Goal: Task Accomplishment & Management: Manage account settings

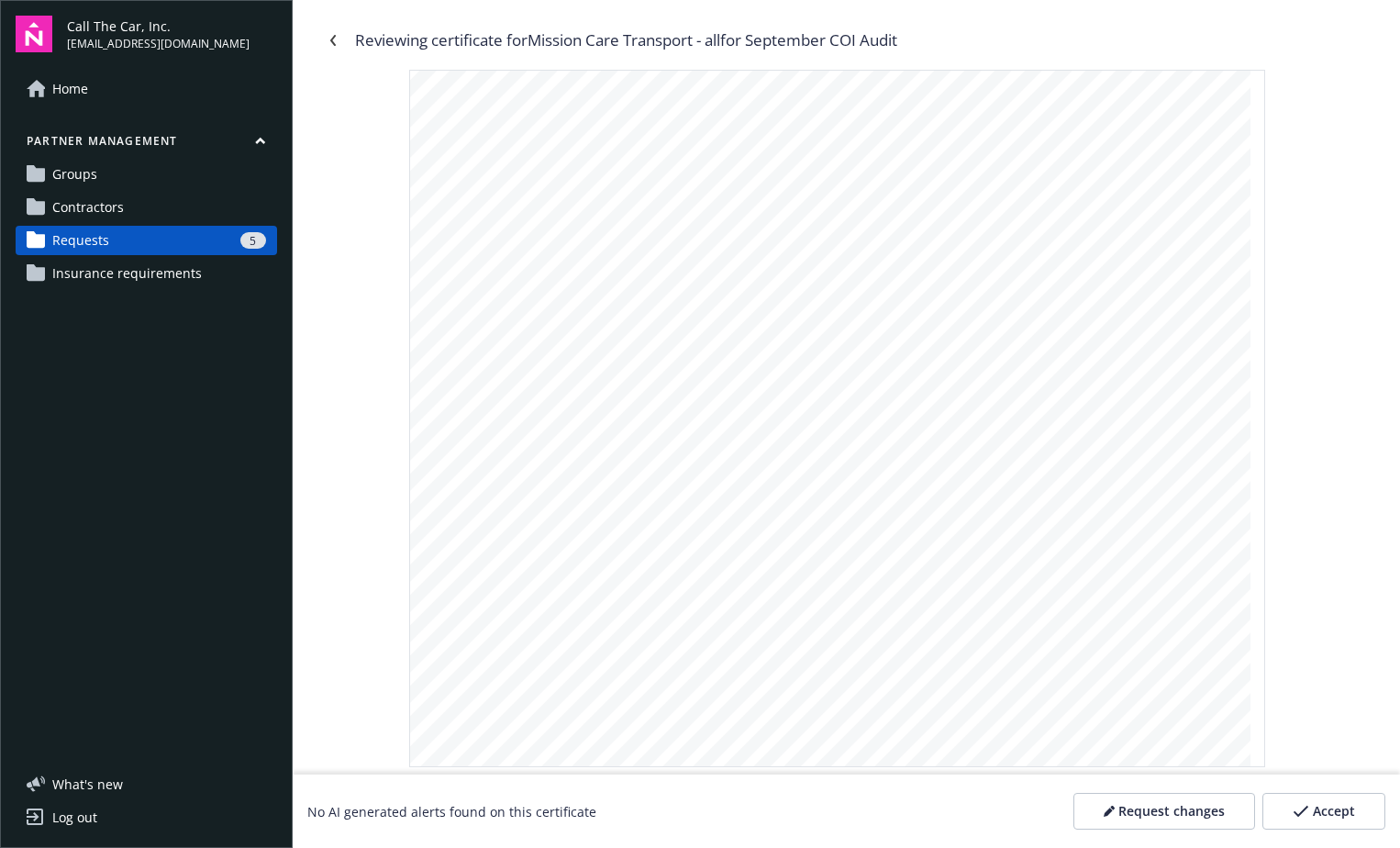
scroll to position [1481, 0]
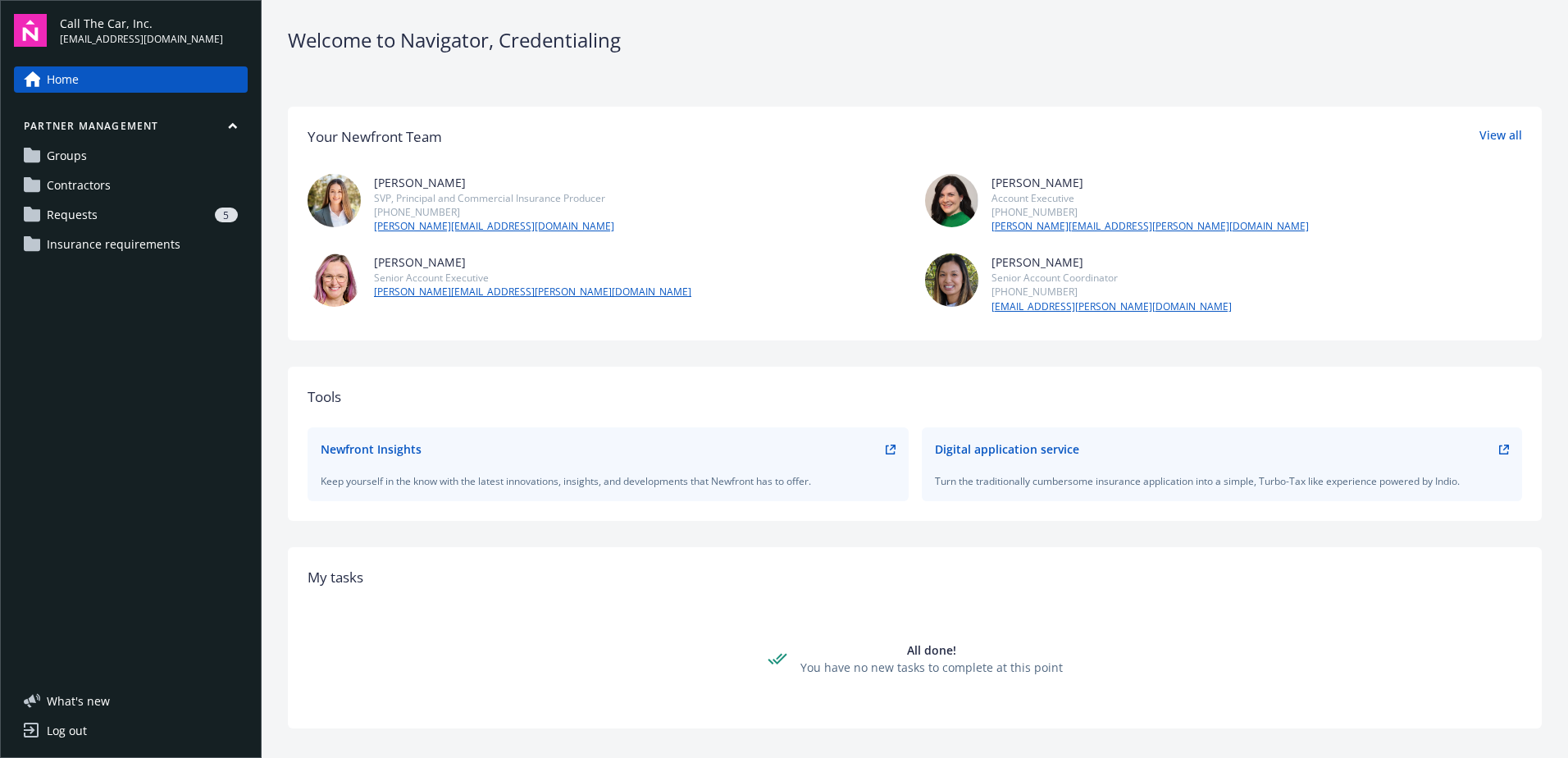
click at [96, 210] on link "Requests 5" at bounding box center [130, 215] width 233 height 27
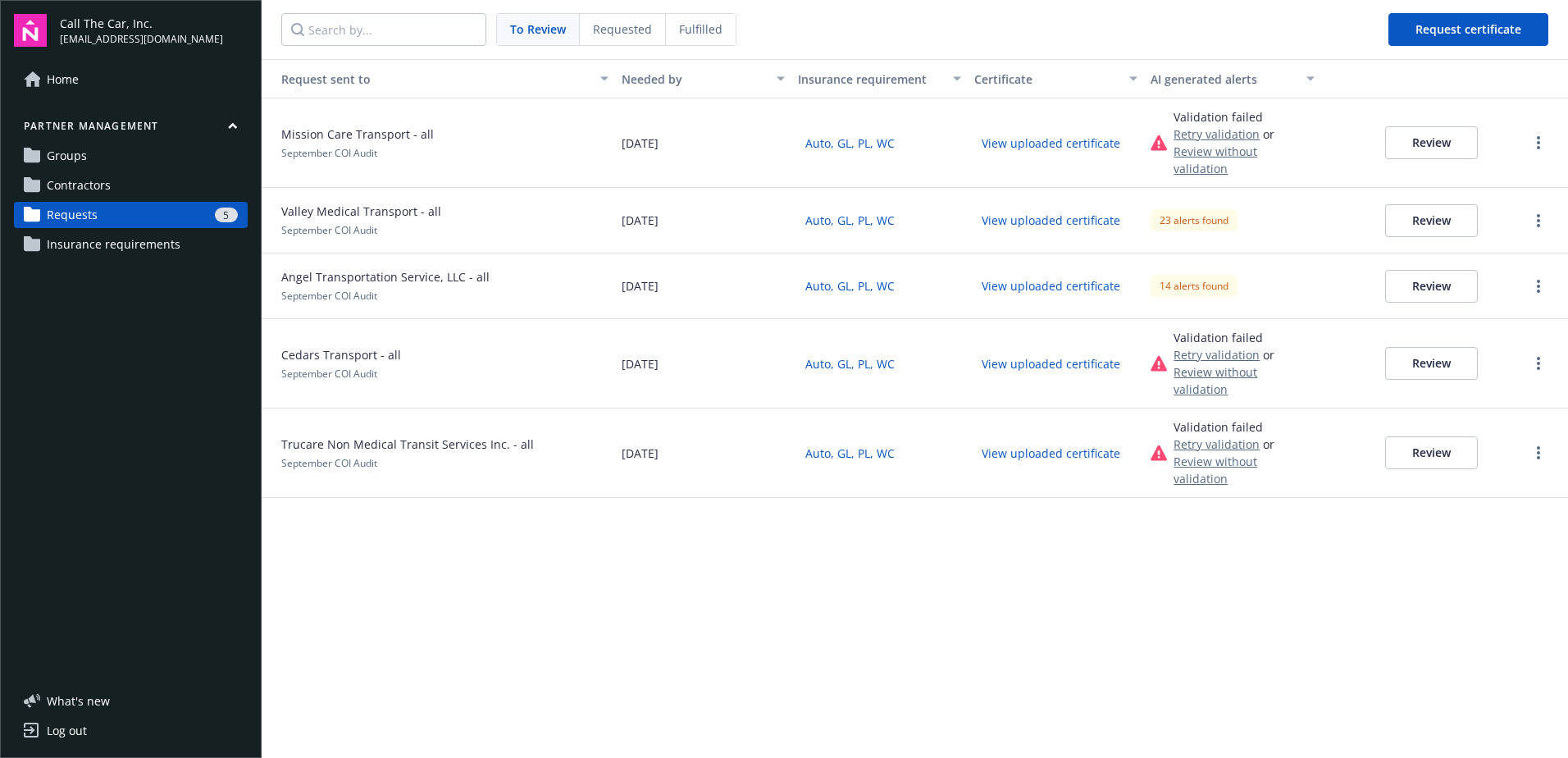
click at [551, 26] on span "To Review" at bounding box center [538, 29] width 56 height 17
click at [1433, 129] on button "Review" at bounding box center [1432, 142] width 93 height 32
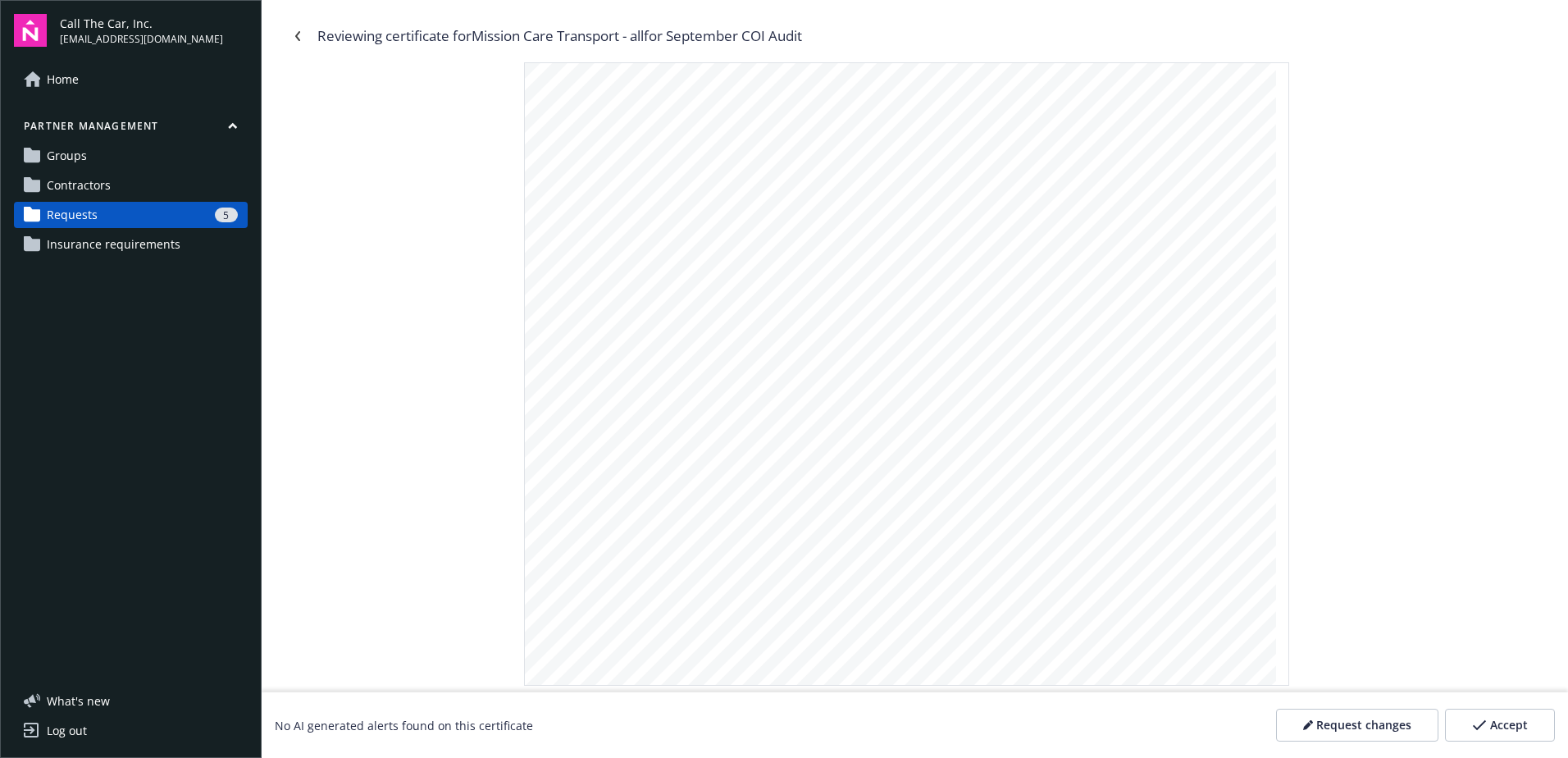
click at [1481, 726] on icon "button" at bounding box center [1479, 725] width 13 height 10
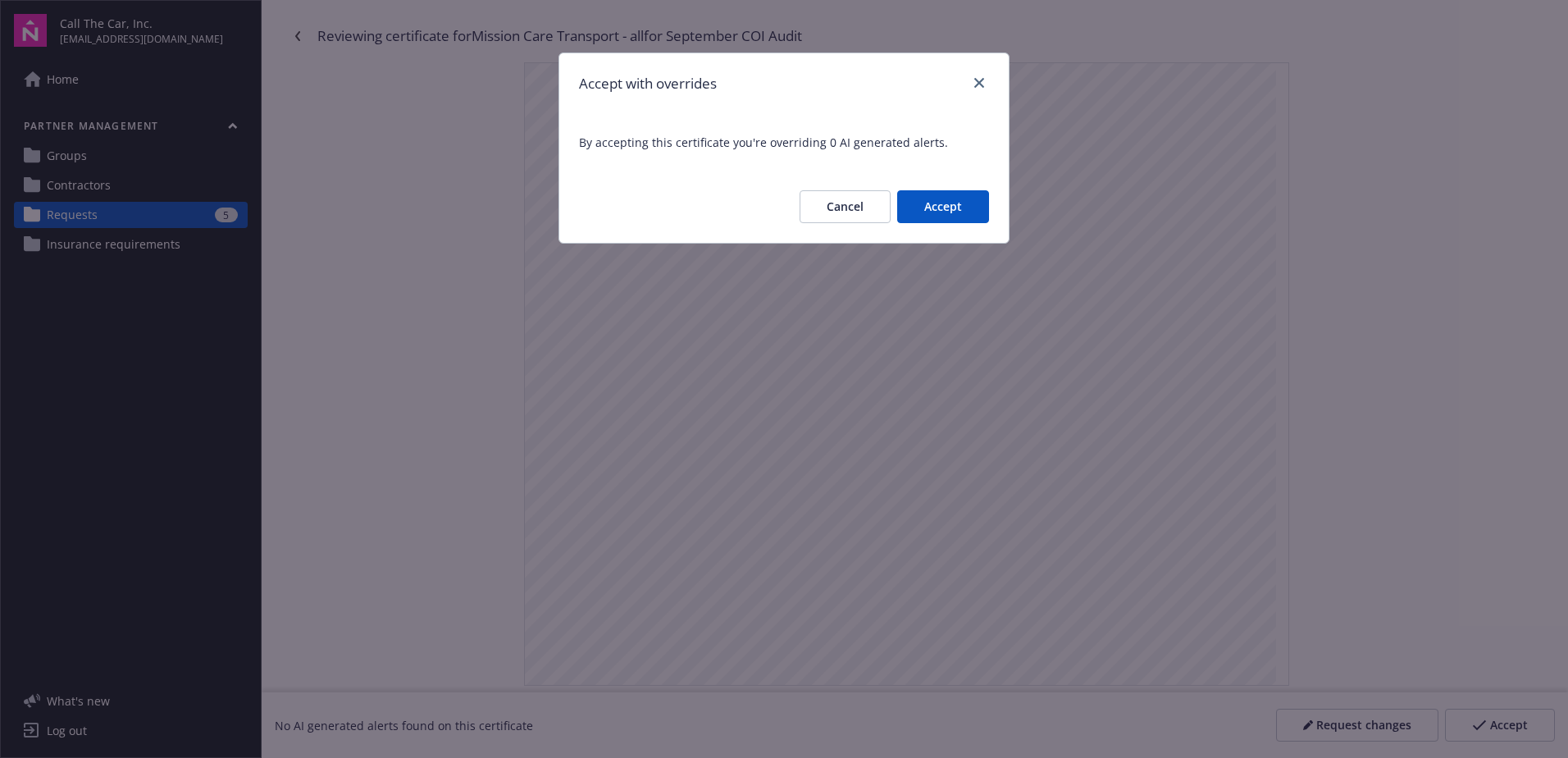
click at [972, 207] on button "Accept" at bounding box center [943, 206] width 92 height 32
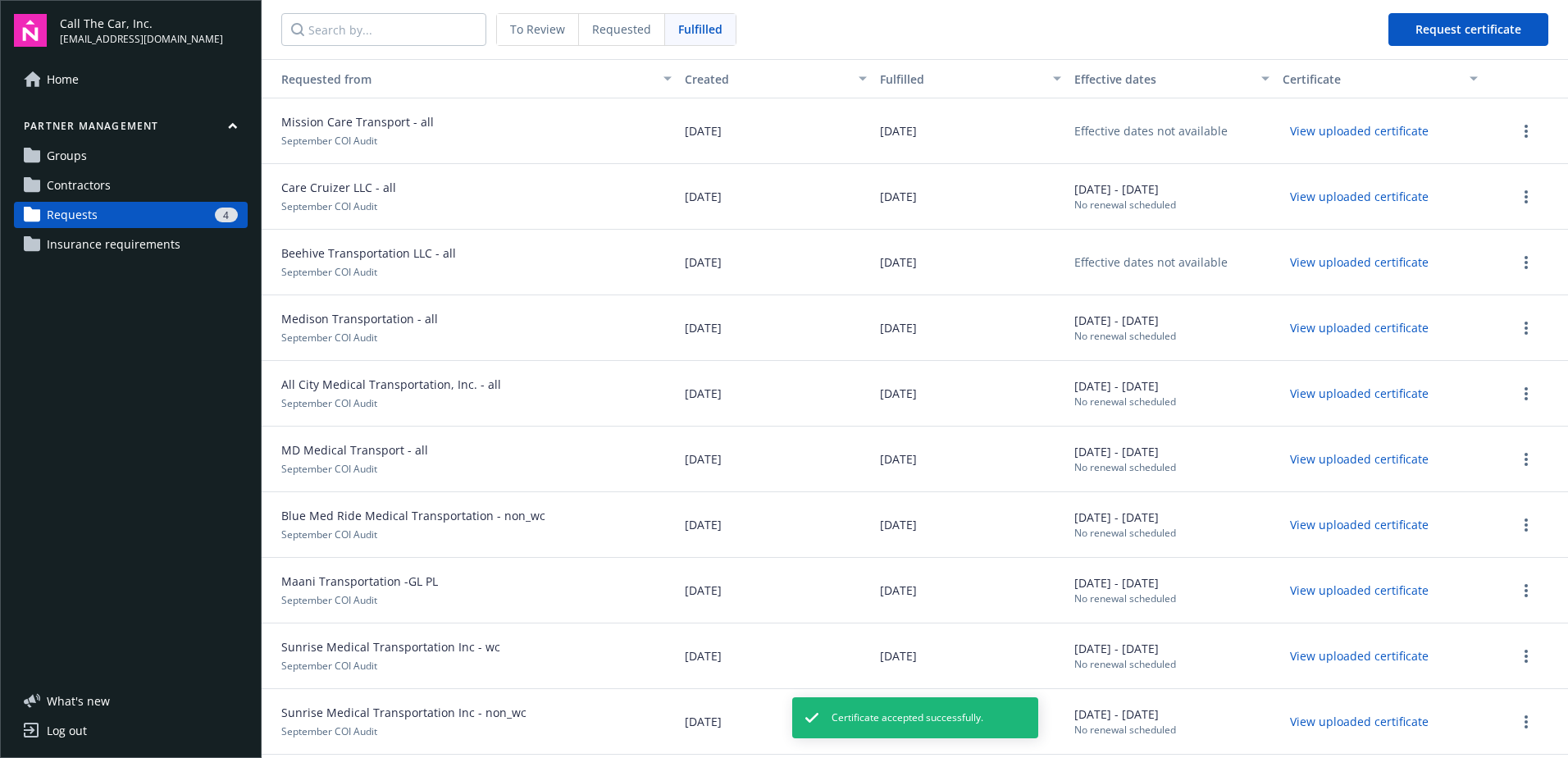
click at [168, 204] on link "Requests 4" at bounding box center [130, 215] width 233 height 27
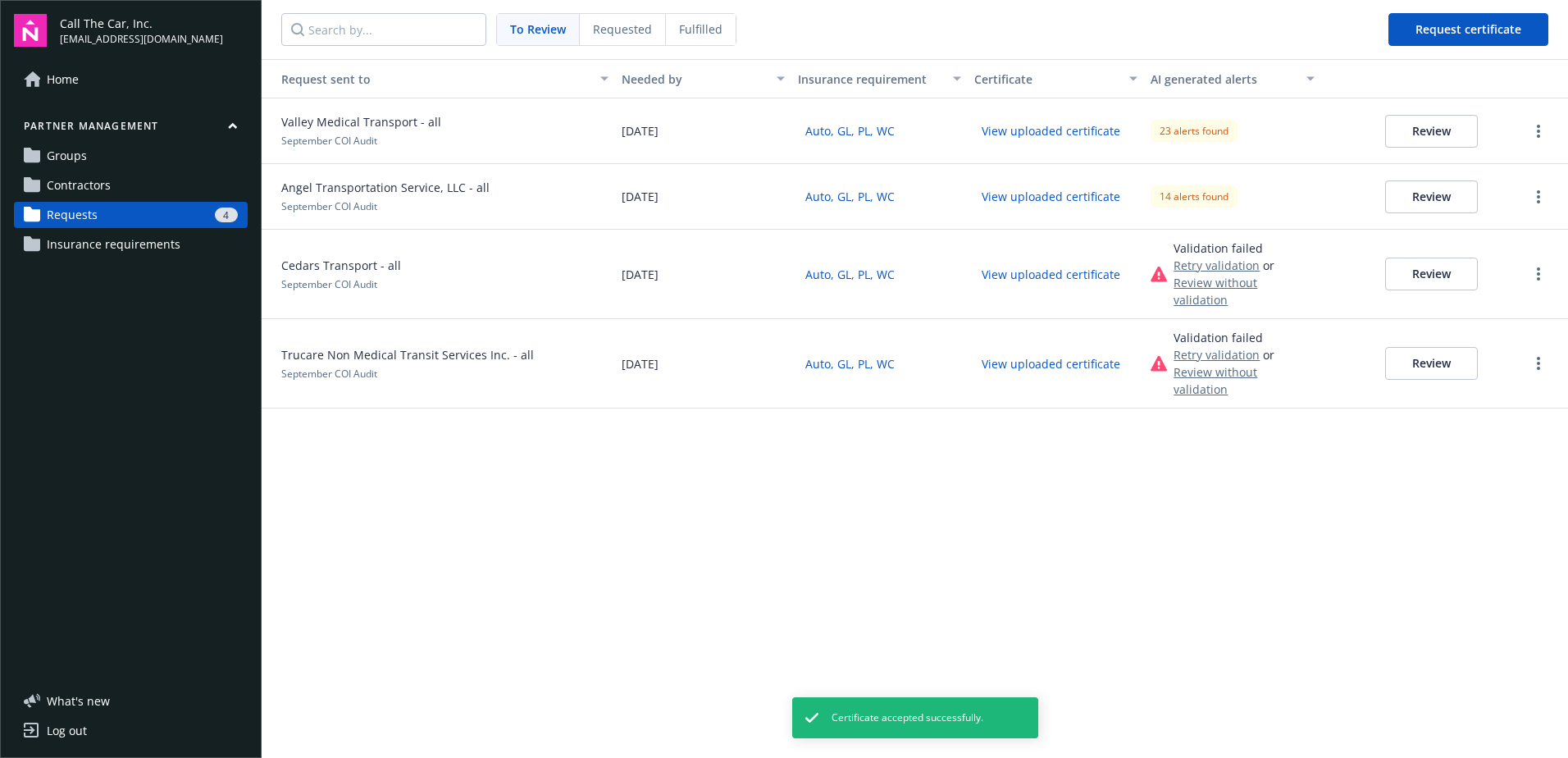
click at [1425, 127] on button "Review" at bounding box center [1432, 130] width 93 height 32
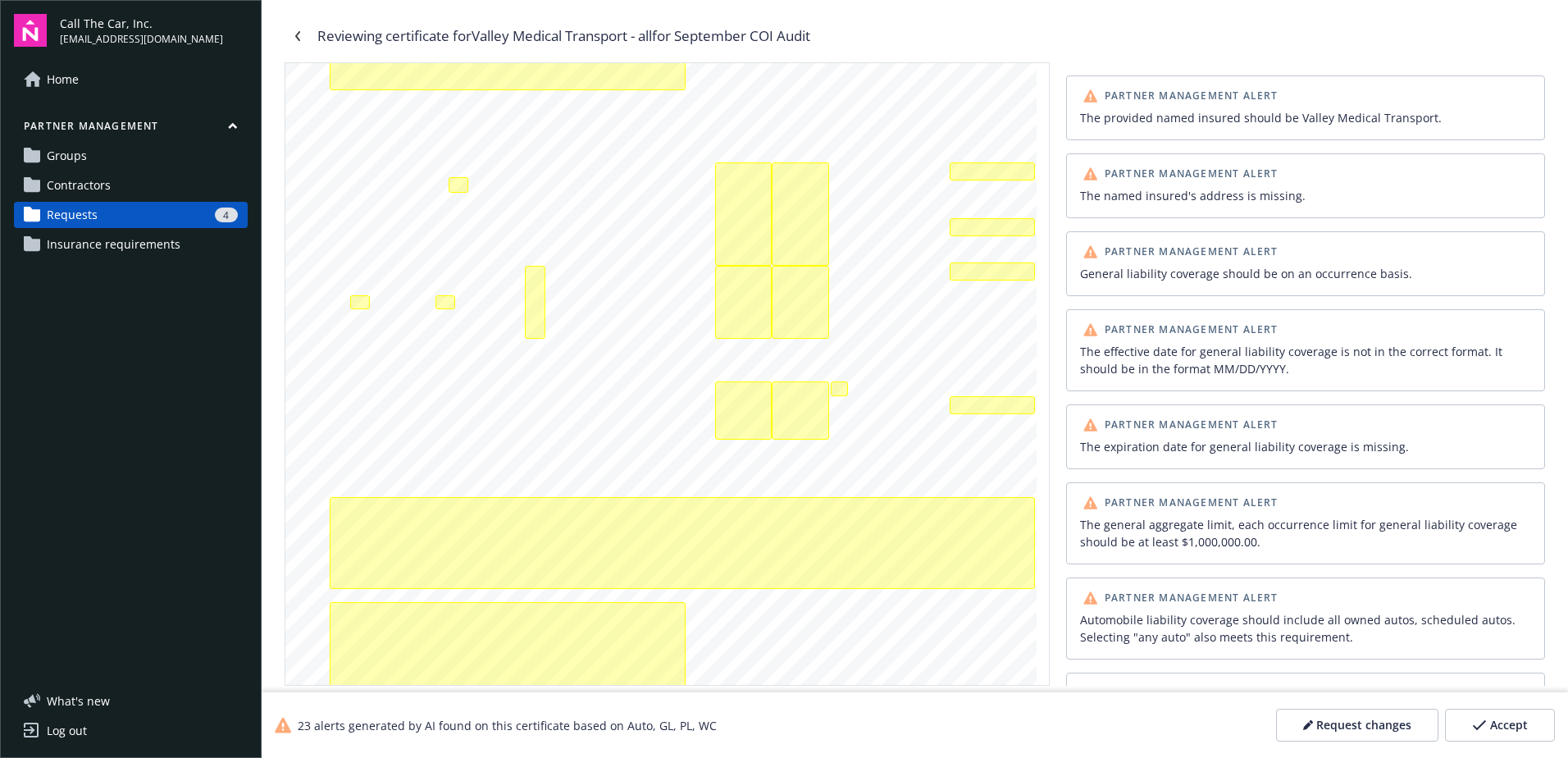
click at [1503, 726] on span "Accept" at bounding box center [1508, 725] width 37 height 17
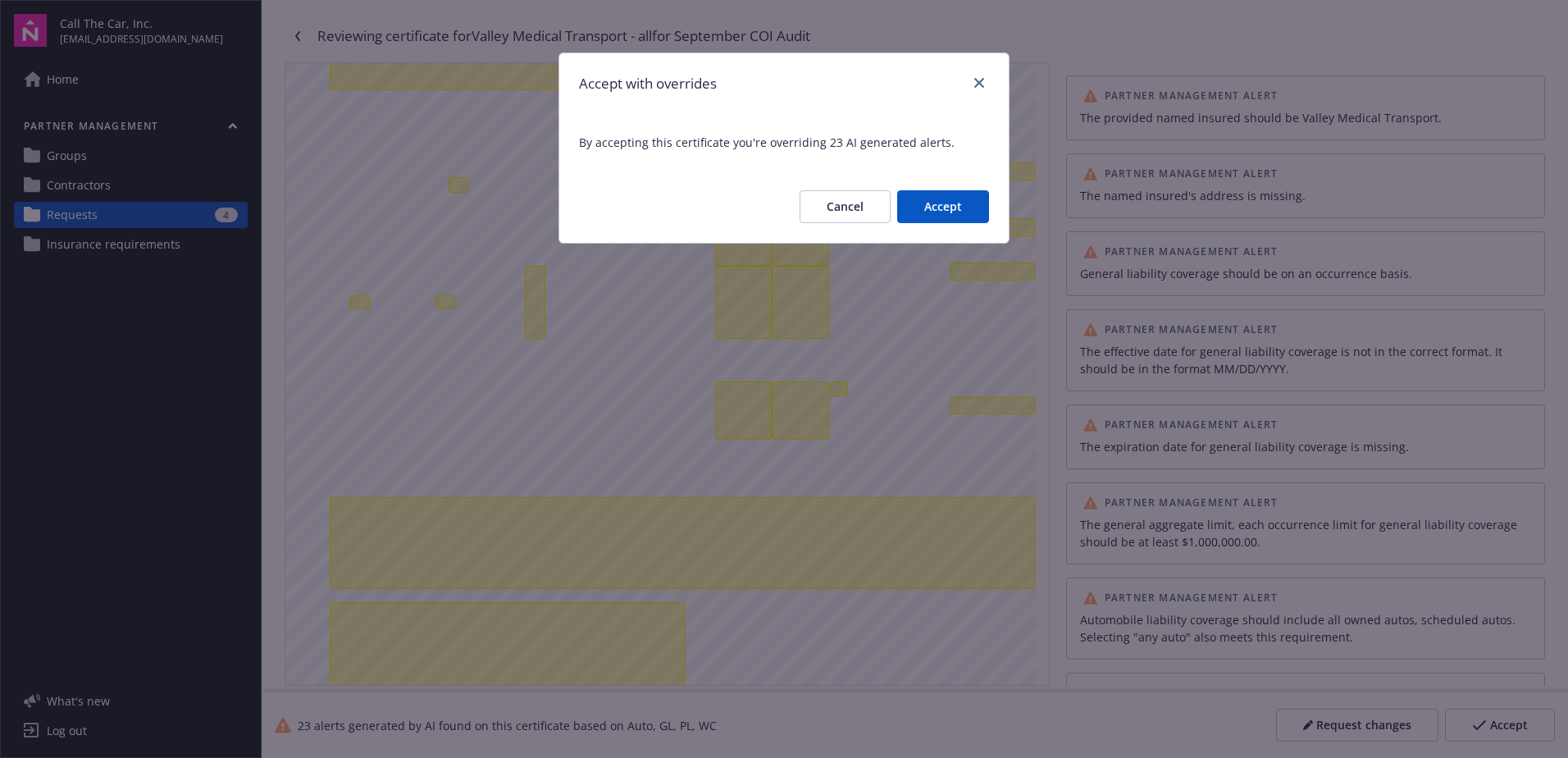
click at [932, 196] on button "Accept" at bounding box center [943, 206] width 92 height 32
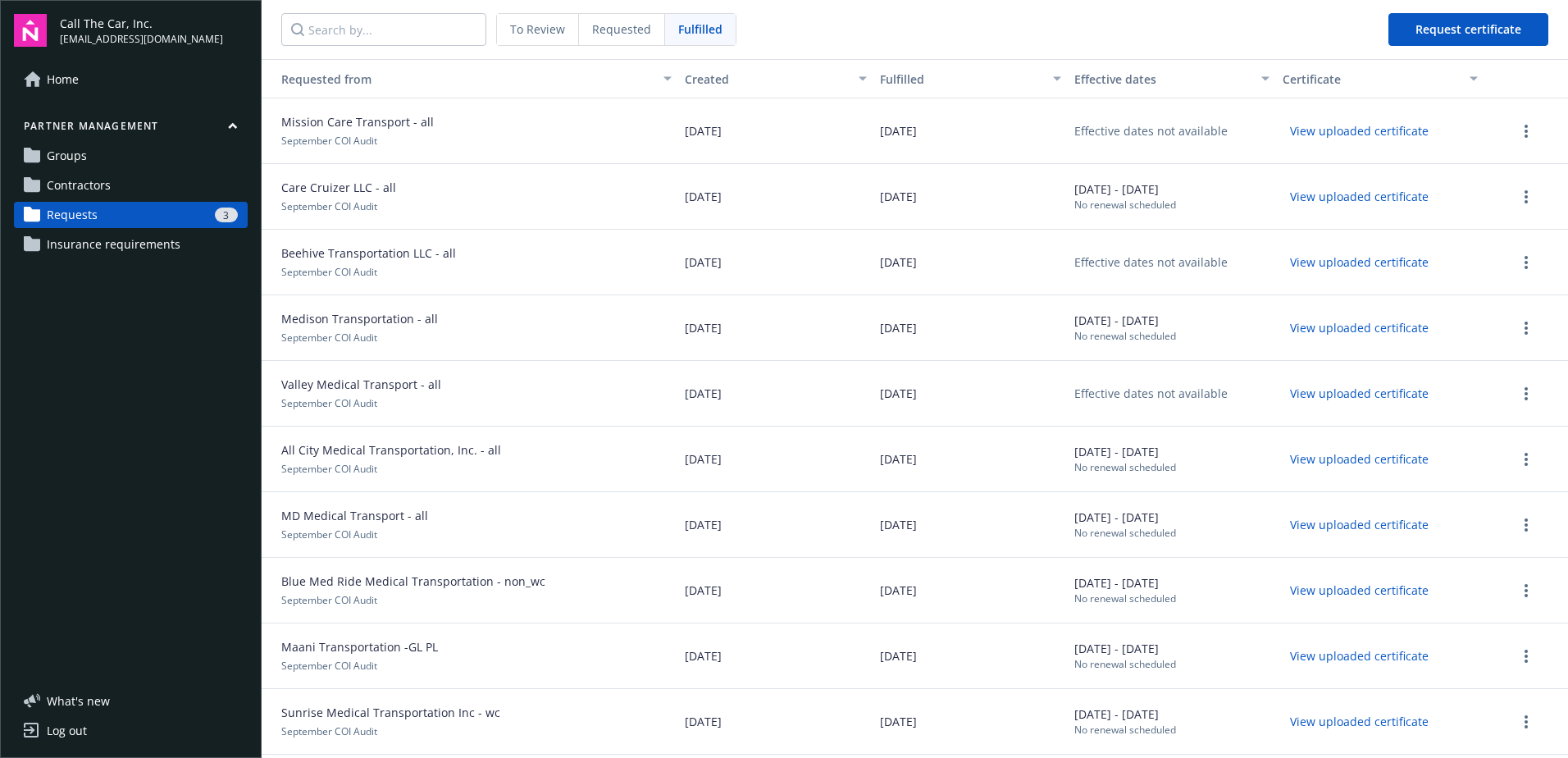
click at [73, 209] on span "Requests" at bounding box center [71, 215] width 51 height 27
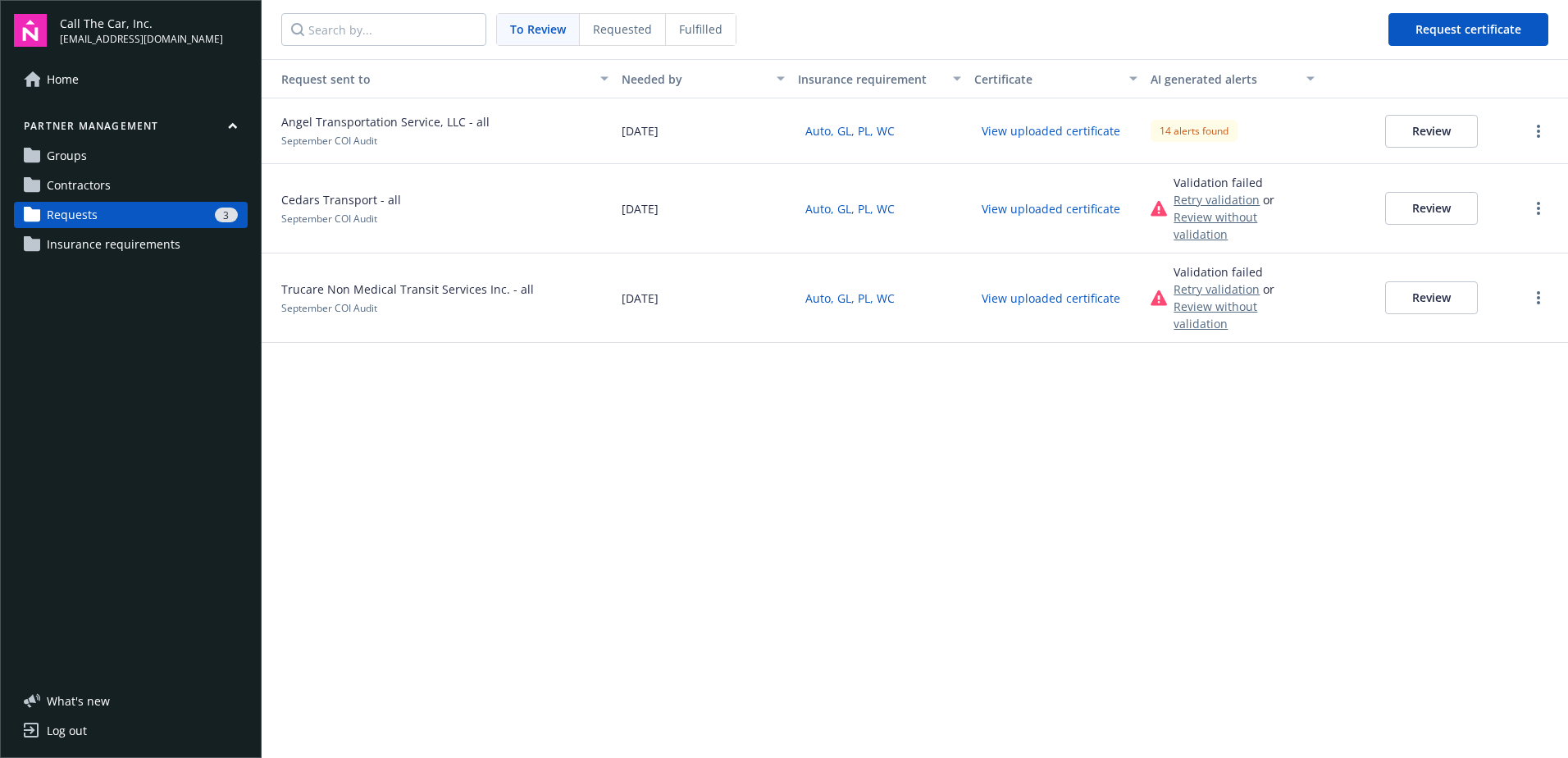
click at [1428, 129] on button "Review" at bounding box center [1432, 130] width 93 height 32
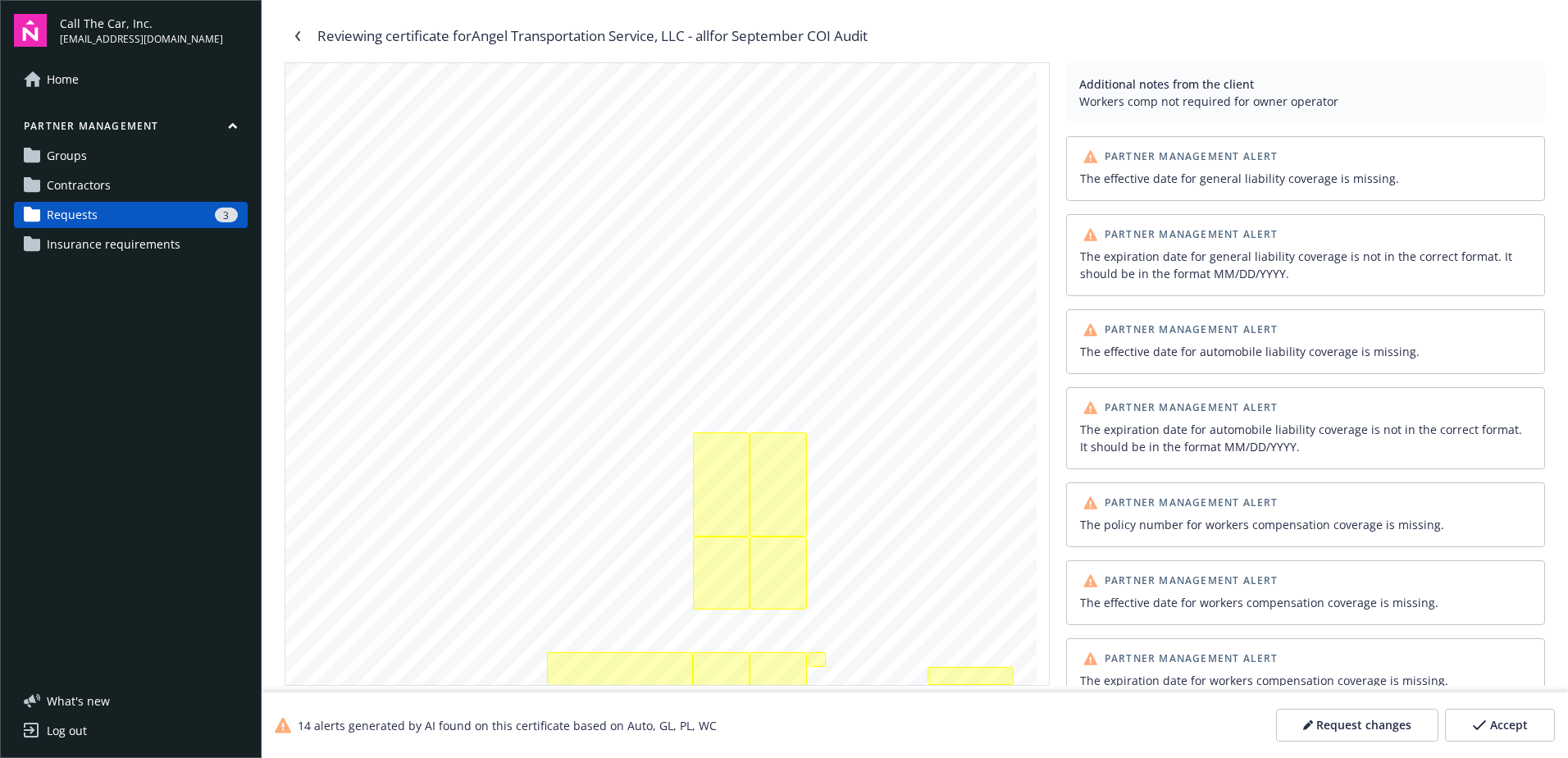
click at [70, 211] on span "Requests" at bounding box center [71, 215] width 51 height 27
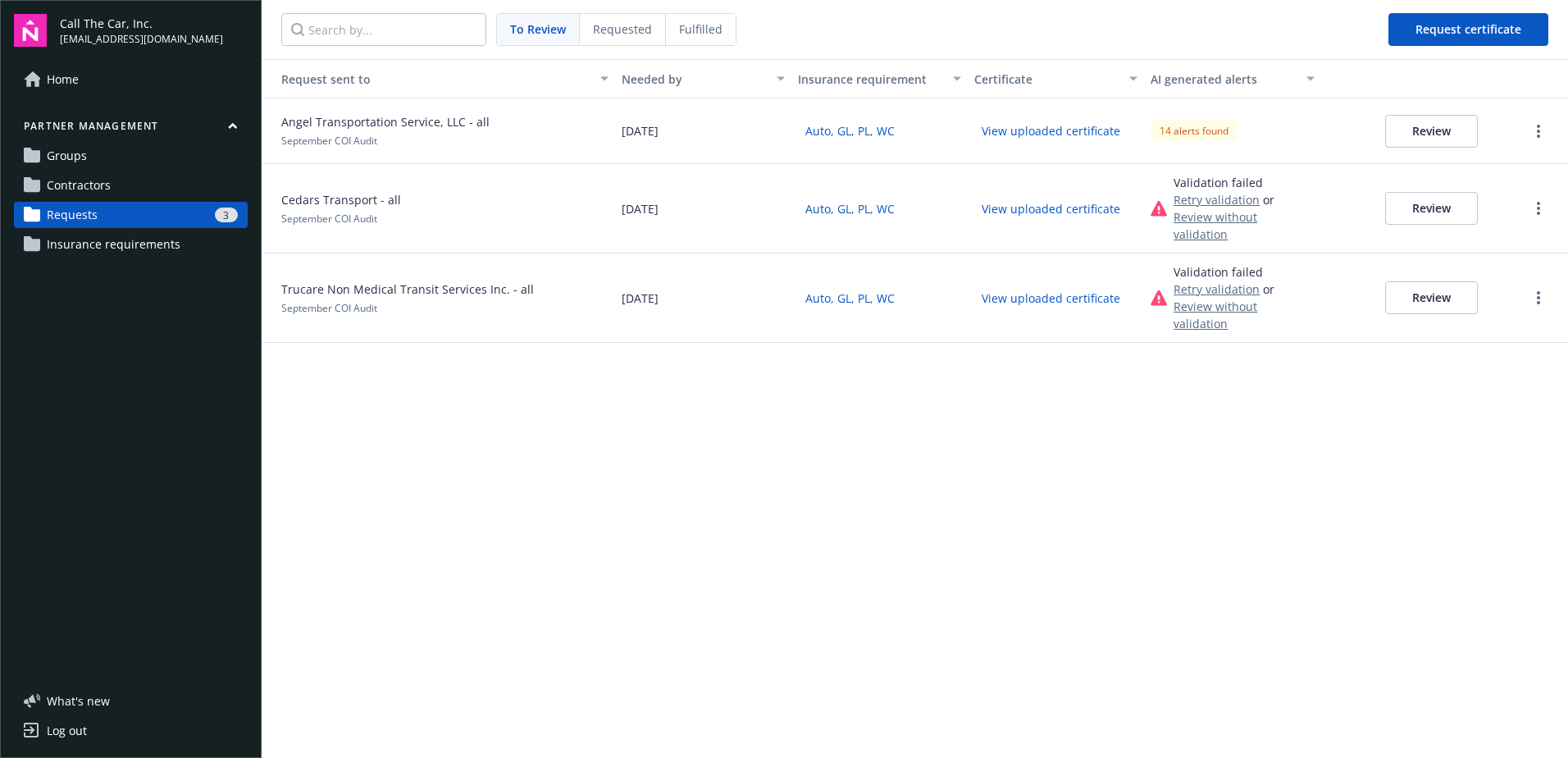
click at [1416, 194] on button "Review" at bounding box center [1432, 208] width 93 height 32
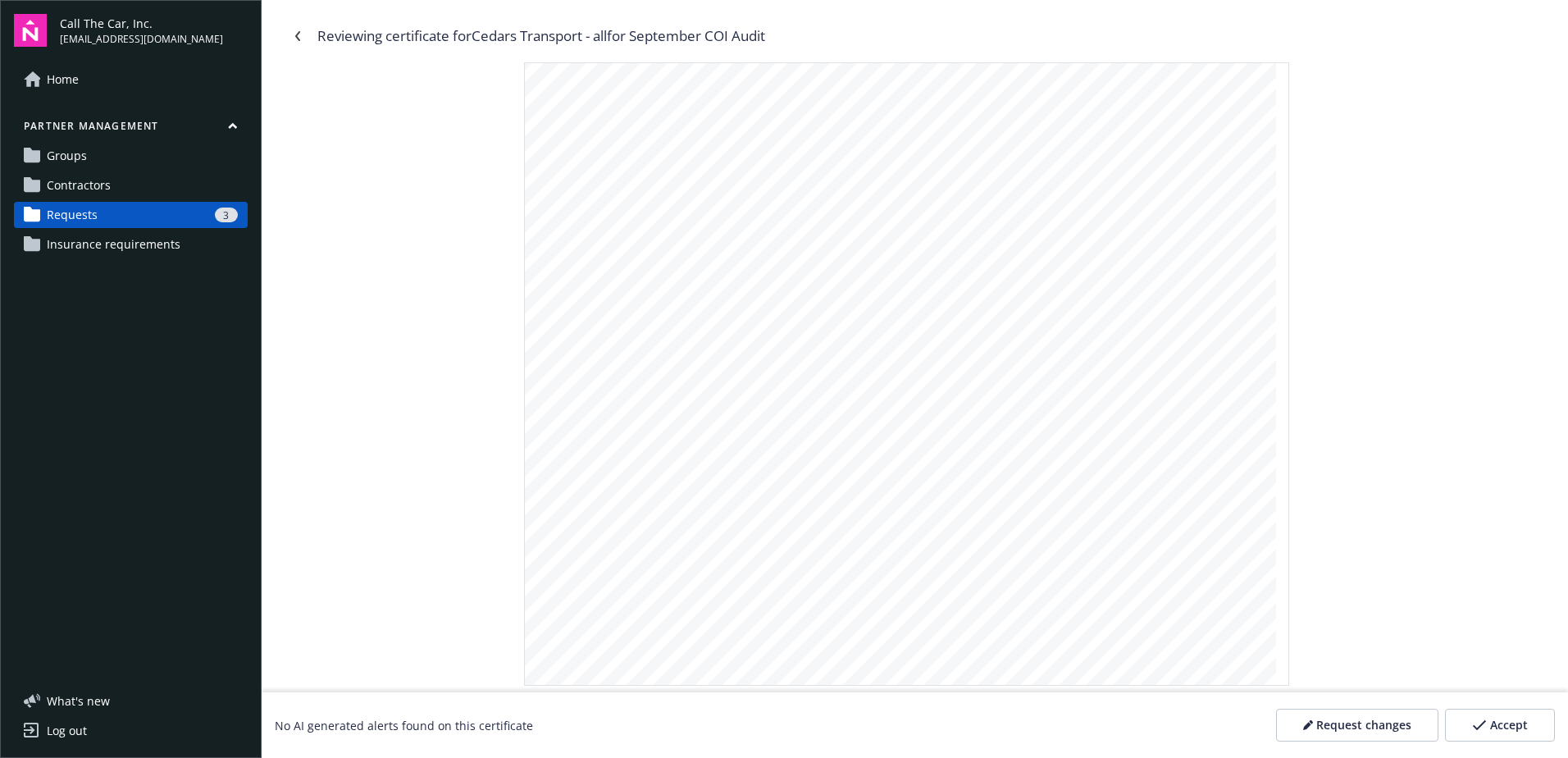
scroll to position [984, 0]
click at [1494, 726] on span "Accept" at bounding box center [1508, 725] width 37 height 17
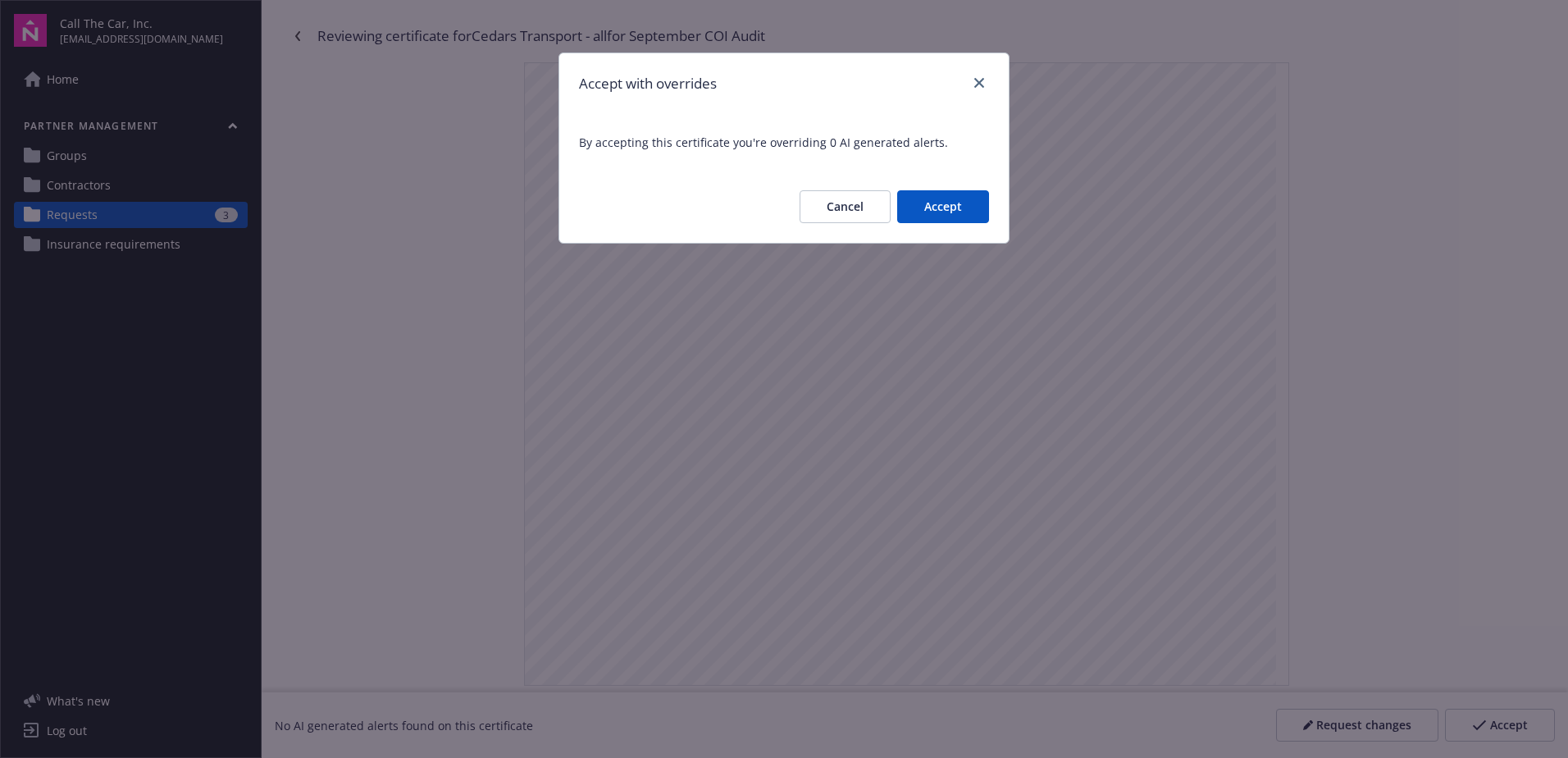
click at [939, 207] on button "Accept" at bounding box center [943, 206] width 92 height 32
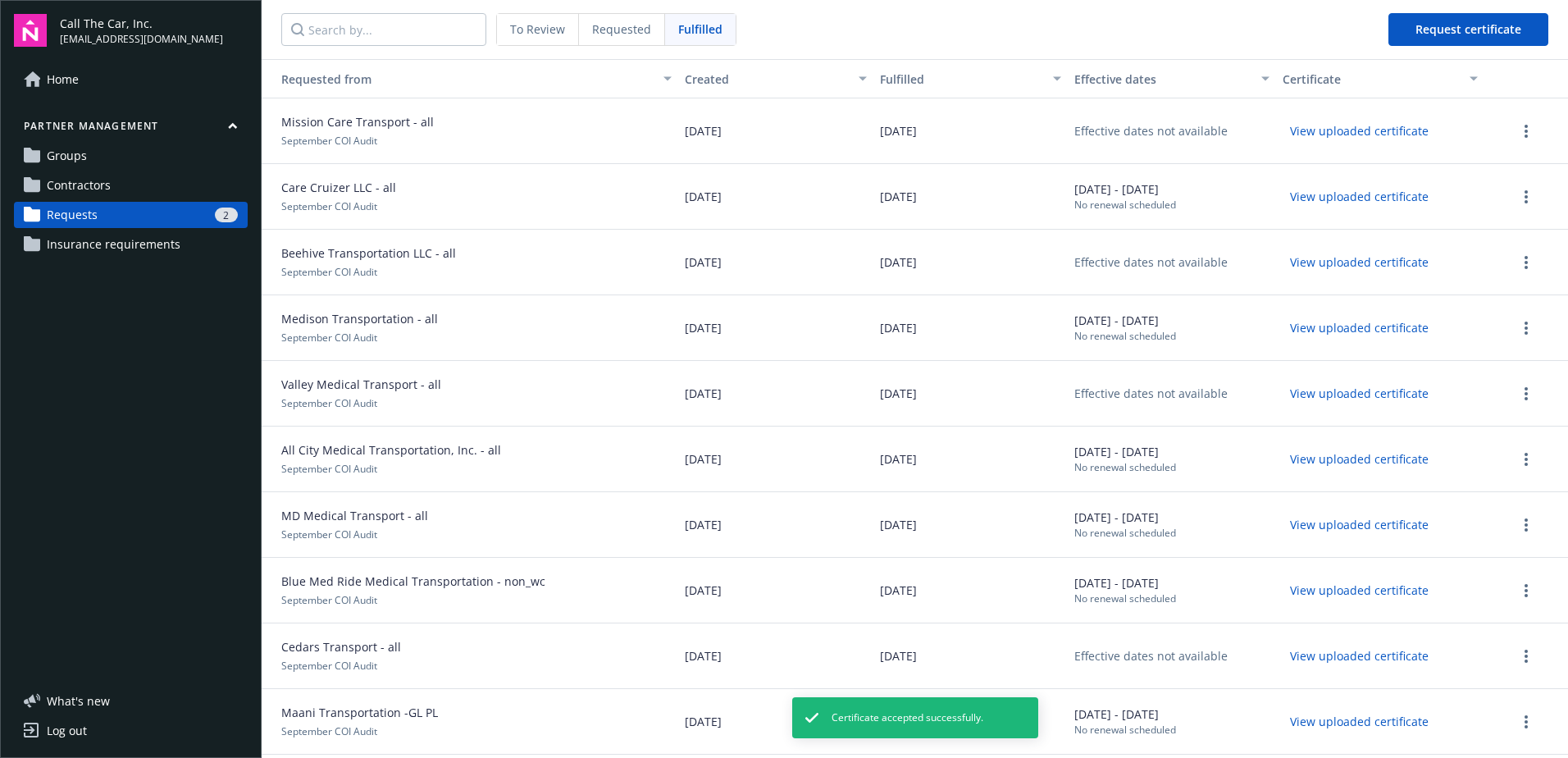
click at [115, 209] on div "2" at bounding box center [170, 215] width 134 height 15
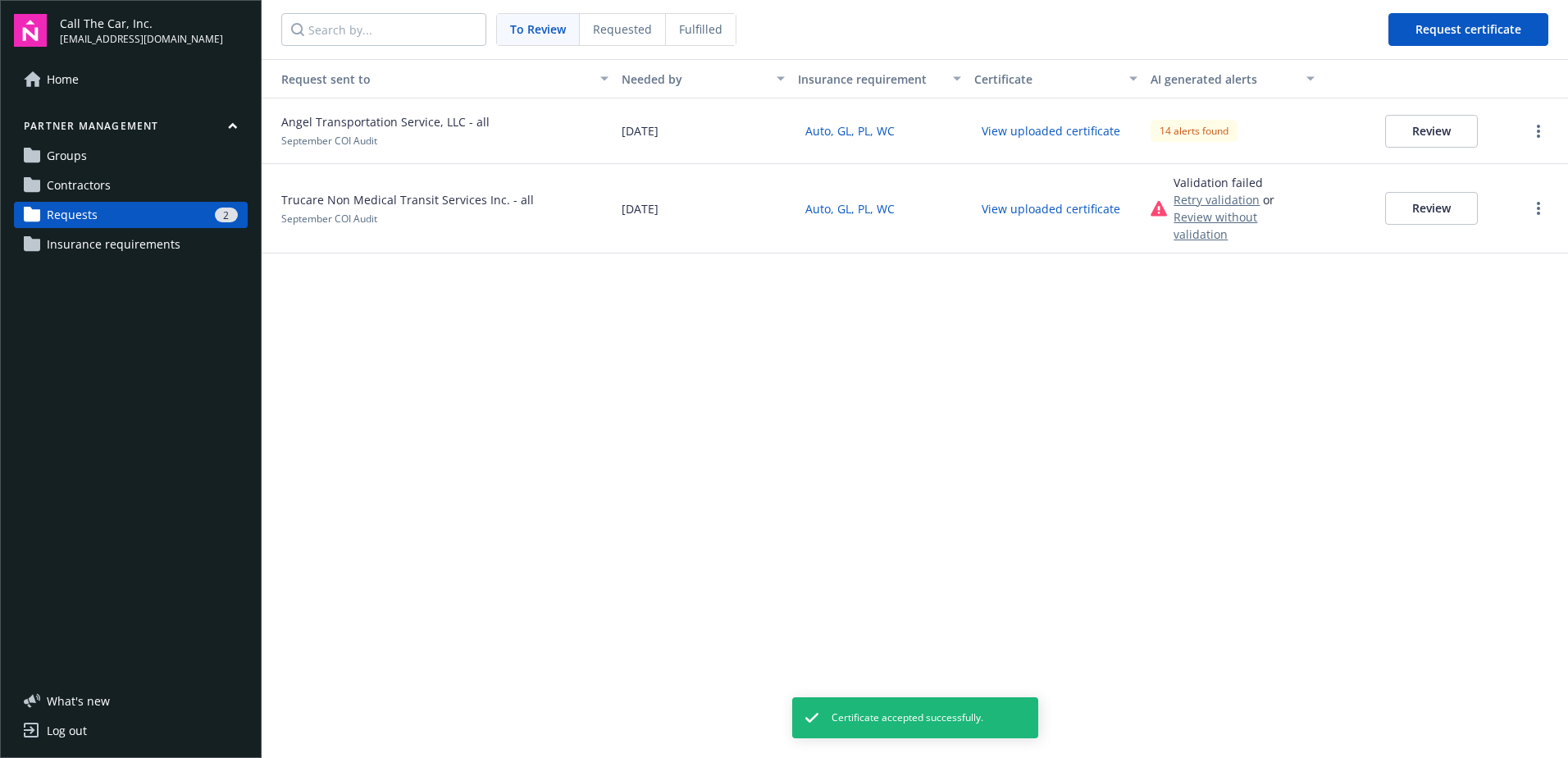
click at [1423, 195] on button "Review" at bounding box center [1432, 208] width 93 height 32
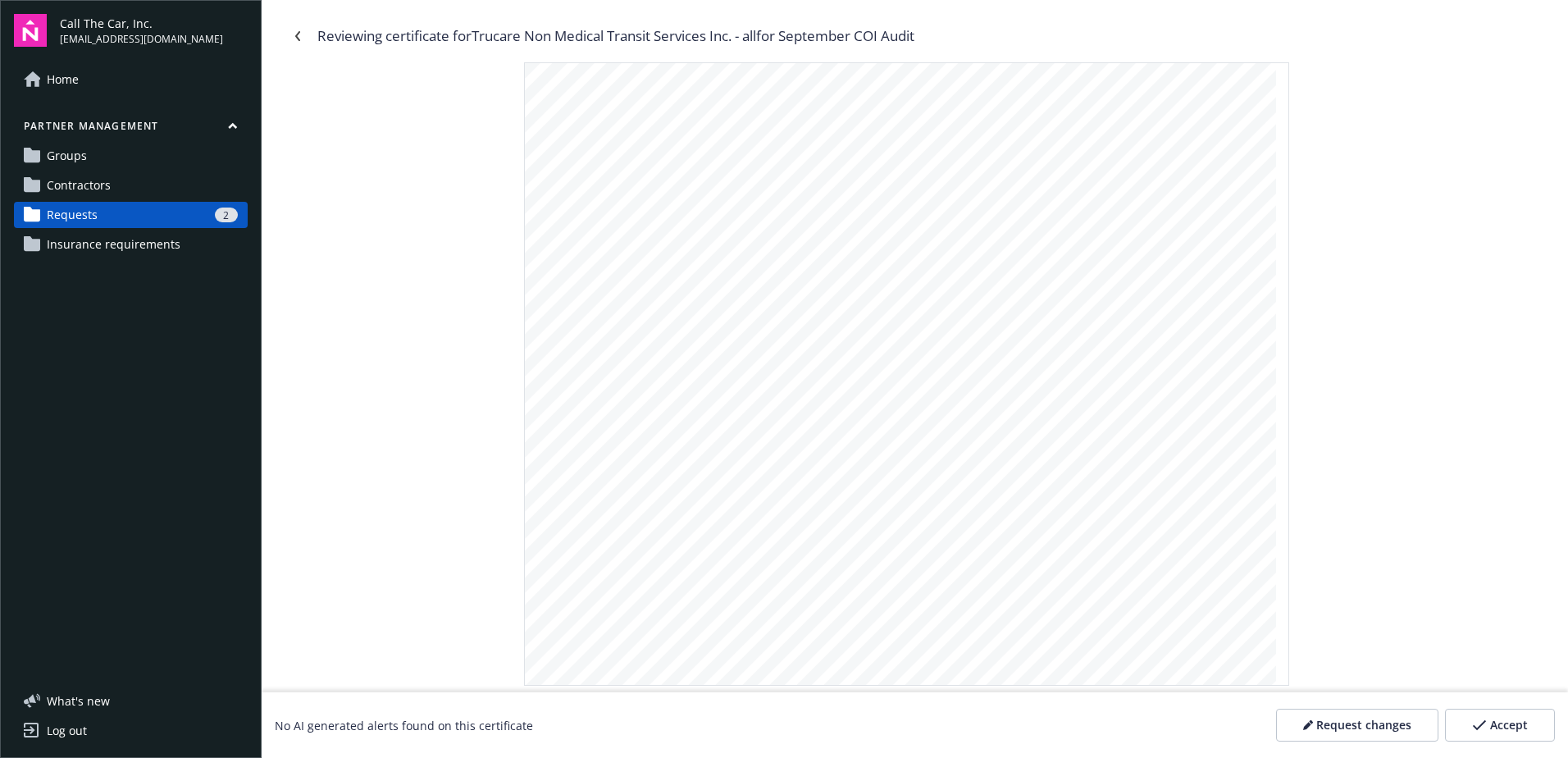
click at [1527, 729] on button "Accept" at bounding box center [1500, 725] width 110 height 32
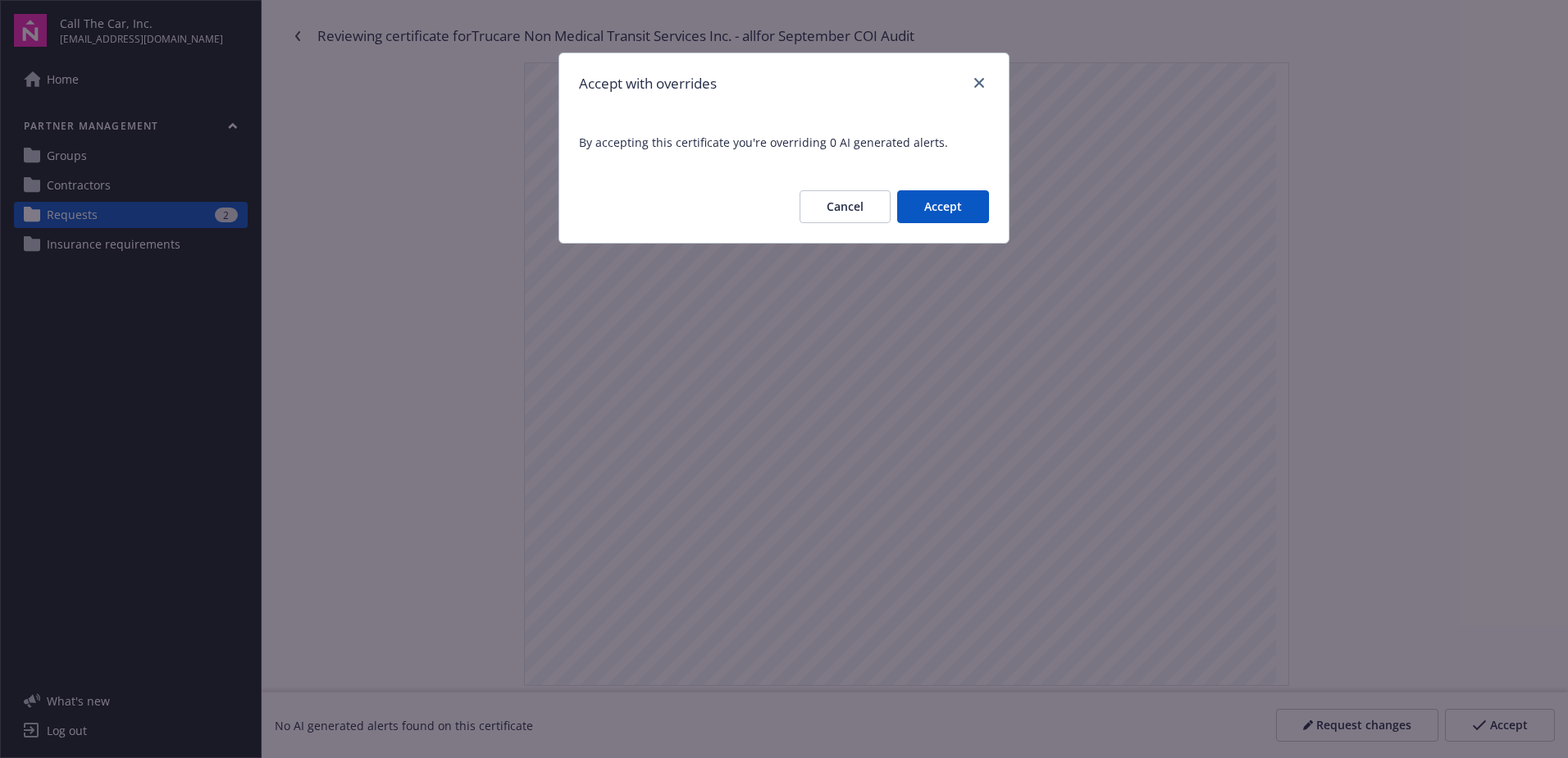
drag, startPoint x: 912, startPoint y: 193, endPoint x: 944, endPoint y: 204, distance: 33.8
click at [928, 196] on button "Accept" at bounding box center [943, 206] width 92 height 32
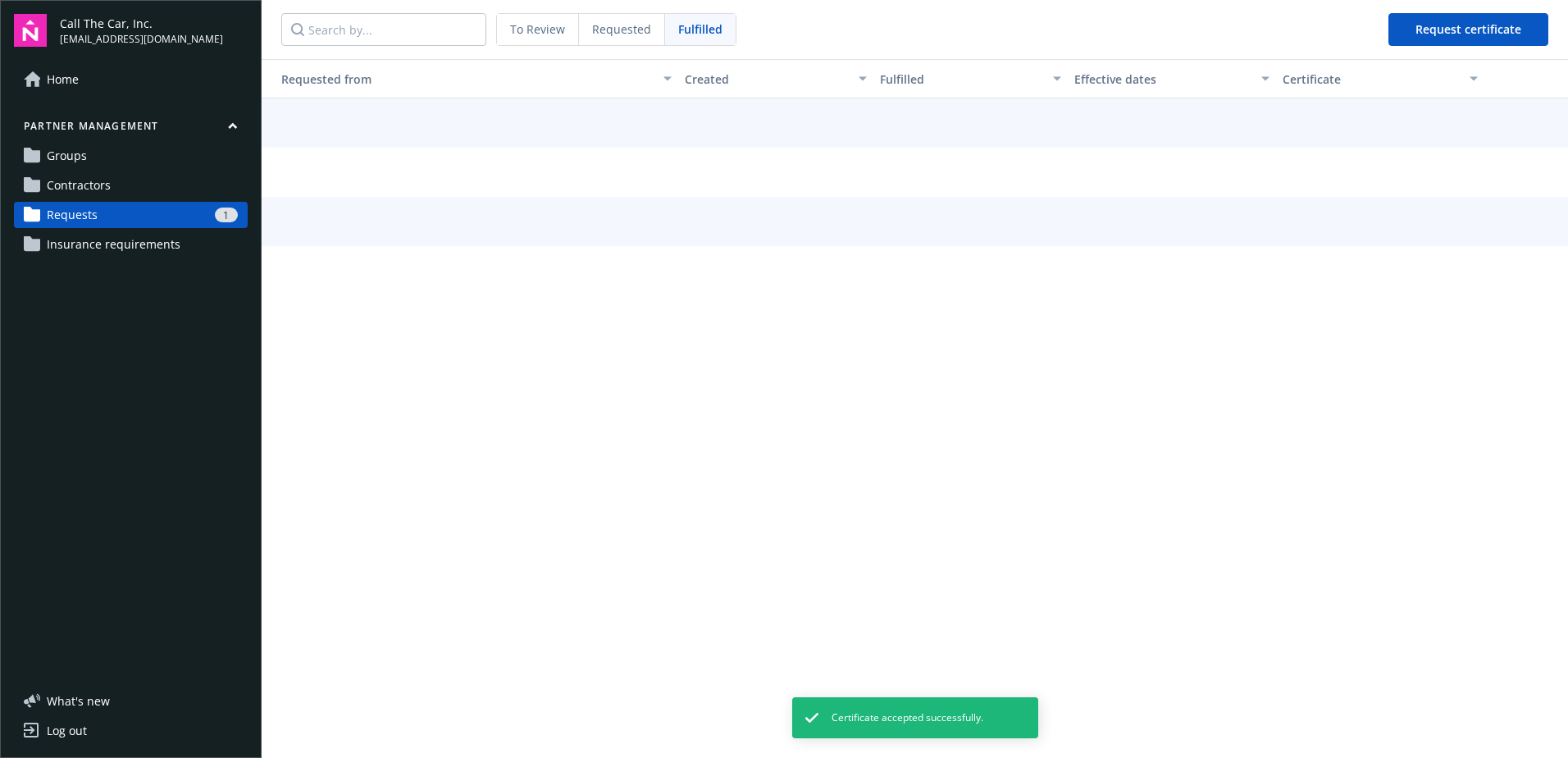
click at [100, 206] on link "Requests 1" at bounding box center [130, 215] width 233 height 27
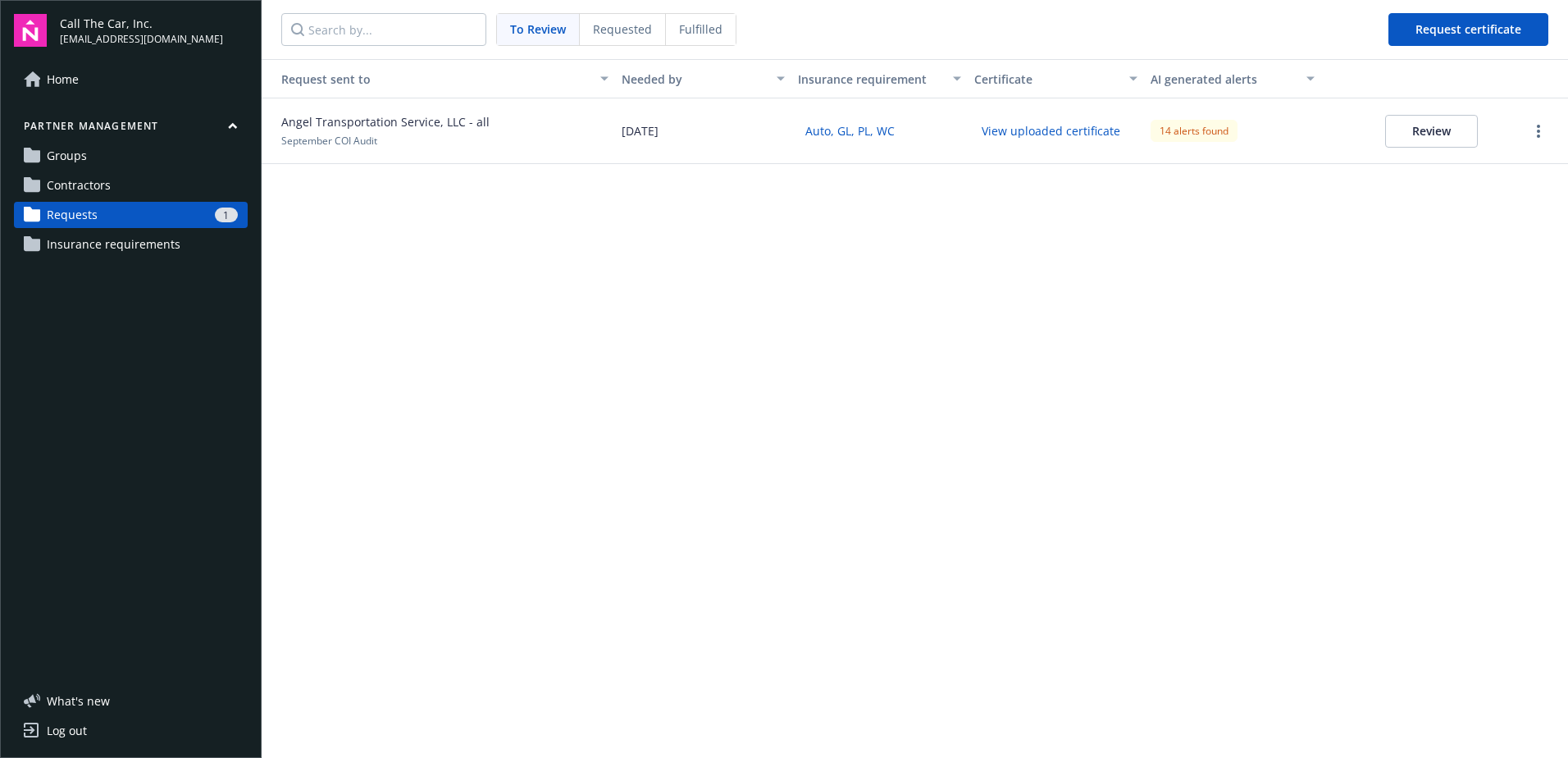
click at [614, 26] on span "Requested" at bounding box center [622, 29] width 59 height 17
